Goal: Find specific page/section: Find specific page/section

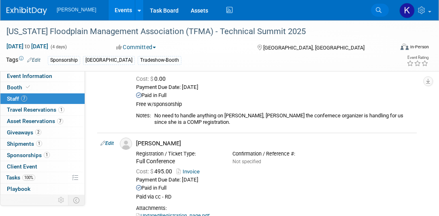
click at [377, 10] on icon at bounding box center [379, 10] width 6 height 6
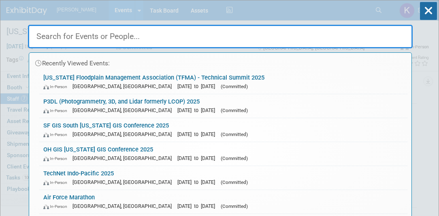
click at [97, 33] on input "text" at bounding box center [220, 36] width 385 height 23
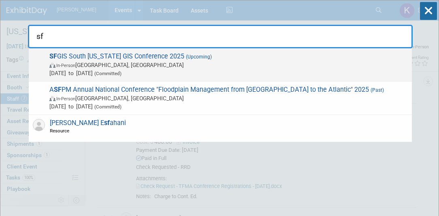
type input "sf"
click at [100, 55] on span "SF GIS South [US_STATE] GIS Conference 2025 (Upcoming) In-Person [GEOGRAPHIC_DA…" at bounding box center [227, 64] width 361 height 25
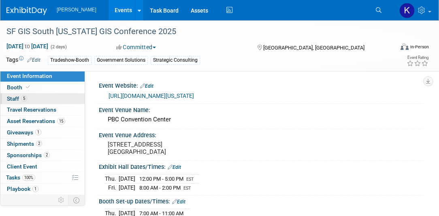
click at [26, 100] on span "Staff 5" at bounding box center [17, 98] width 20 height 6
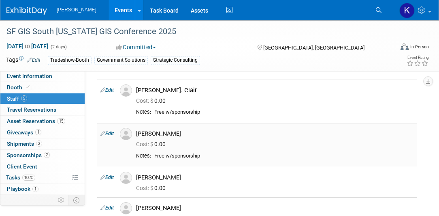
scroll to position [23, 0]
